Goal: Complete application form

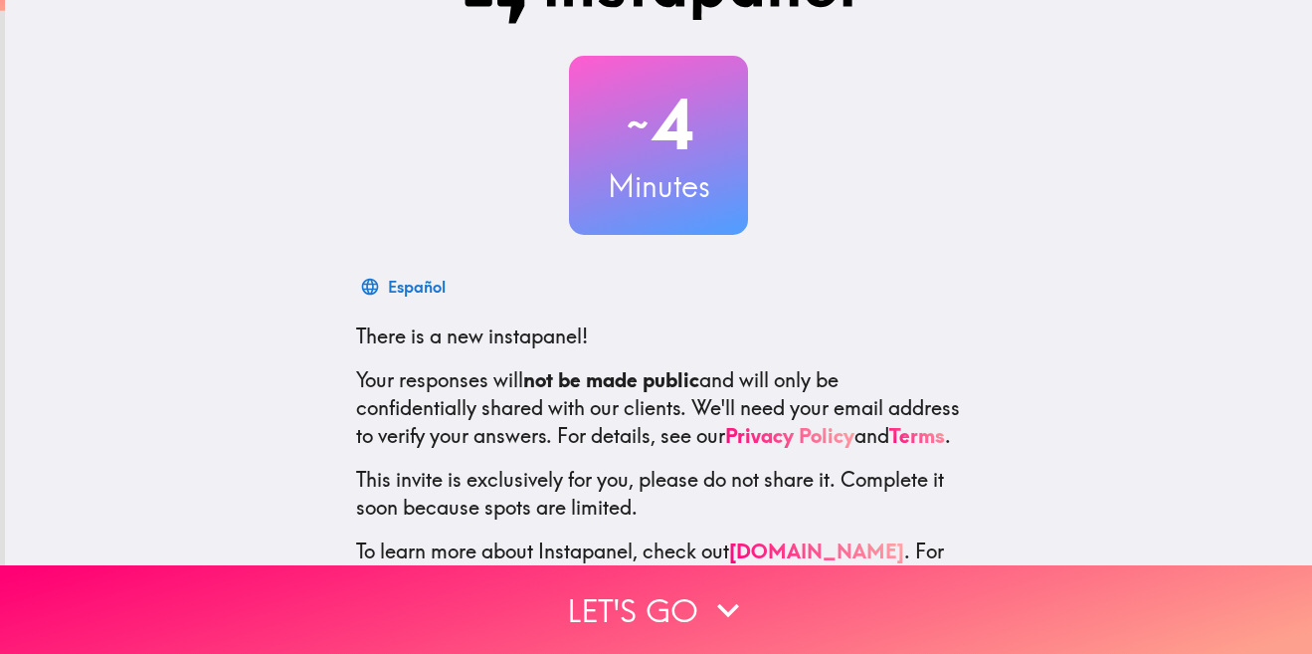
scroll to position [82, 0]
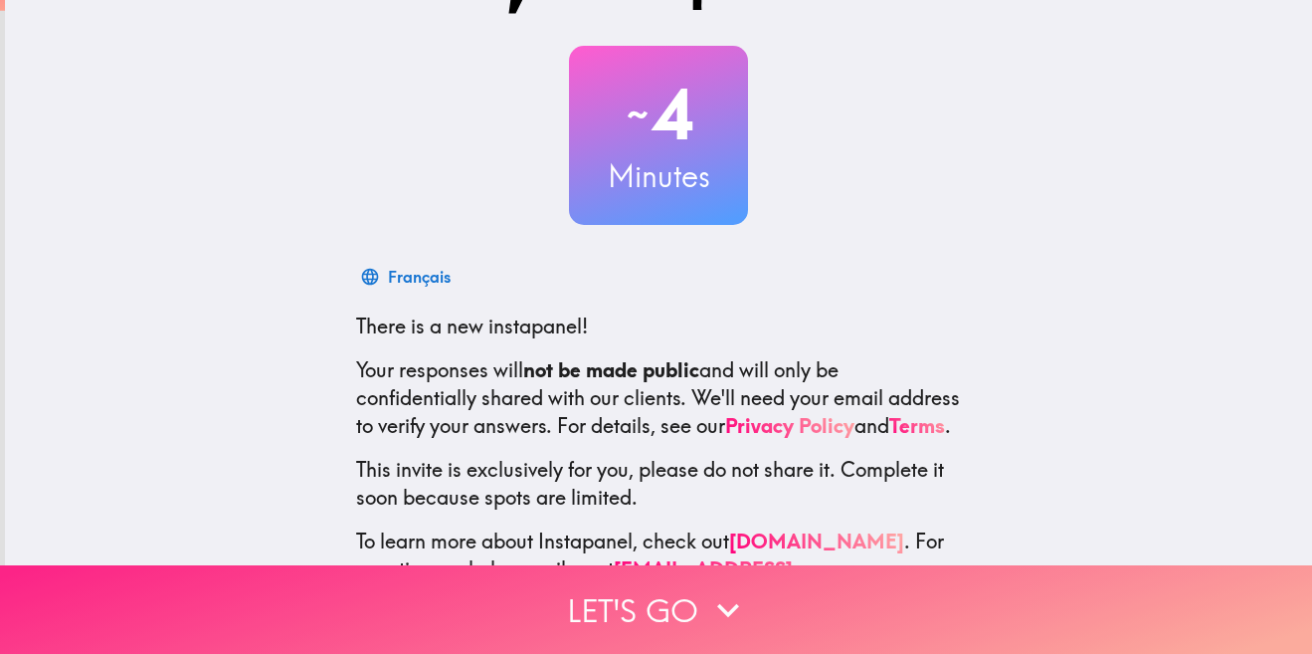
click at [637, 588] on button "Let's go" at bounding box center [656, 609] width 1312 height 89
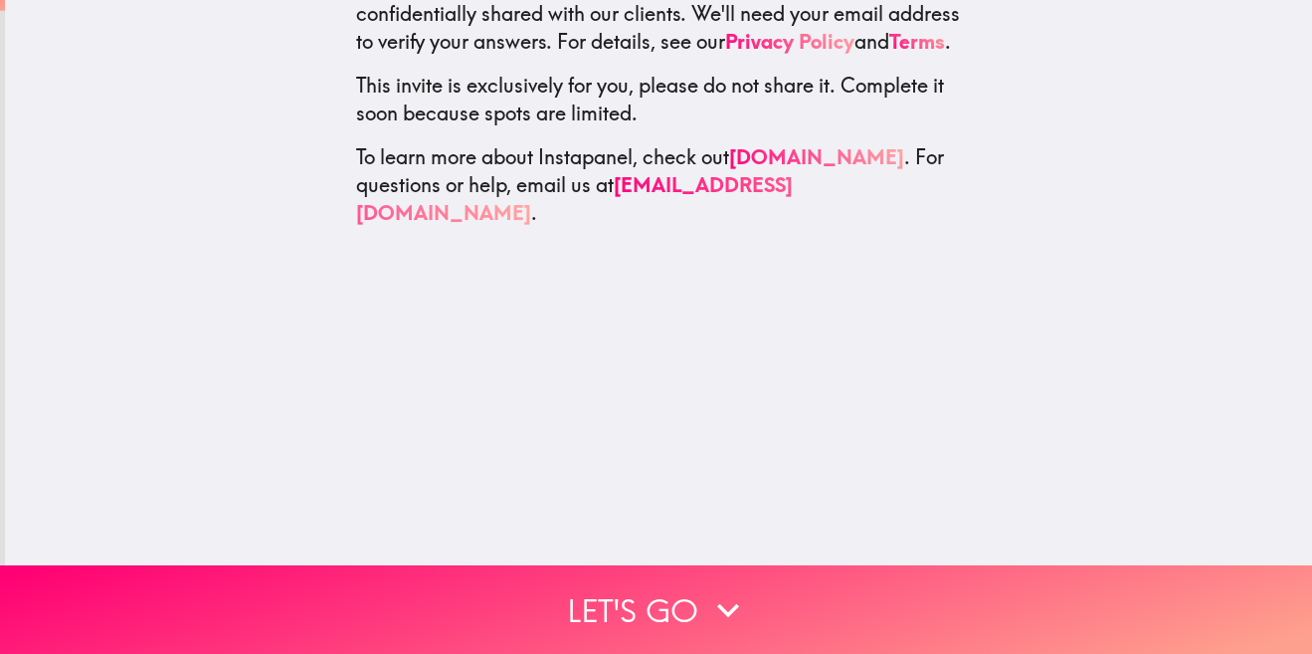
scroll to position [0, 0]
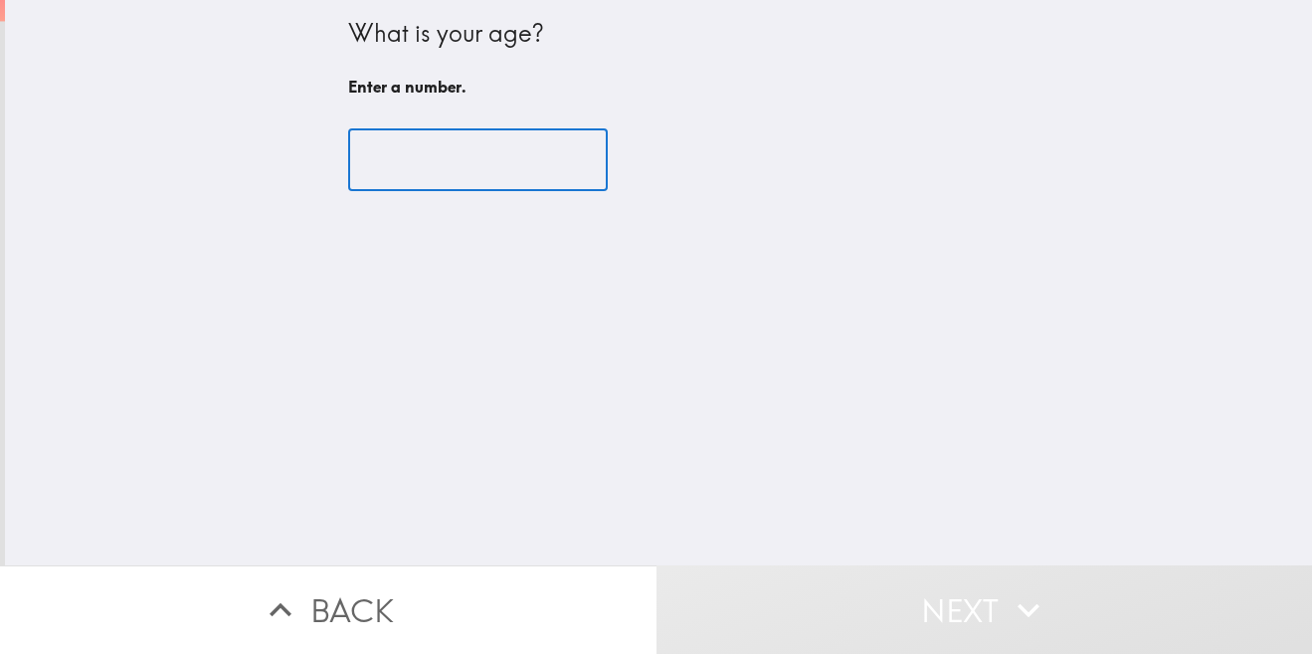
click at [427, 160] on input "number" at bounding box center [478, 160] width 260 height 62
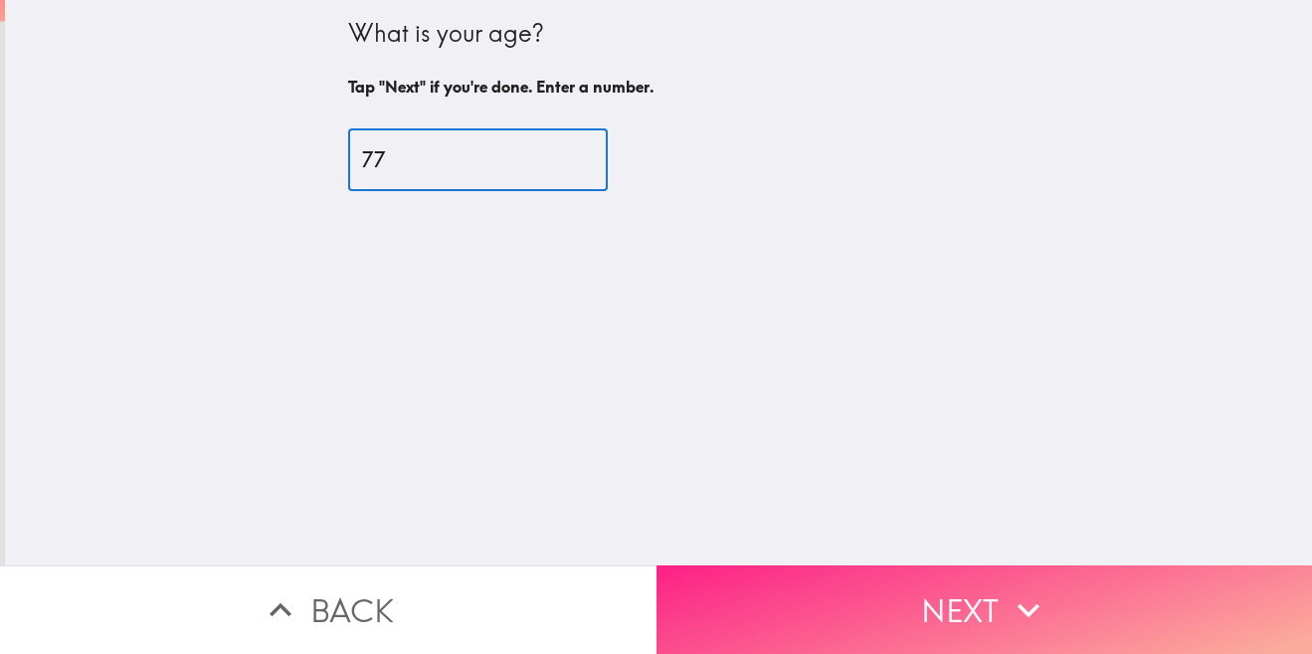
type input "77"
click at [967, 585] on button "Next" at bounding box center [985, 609] width 657 height 89
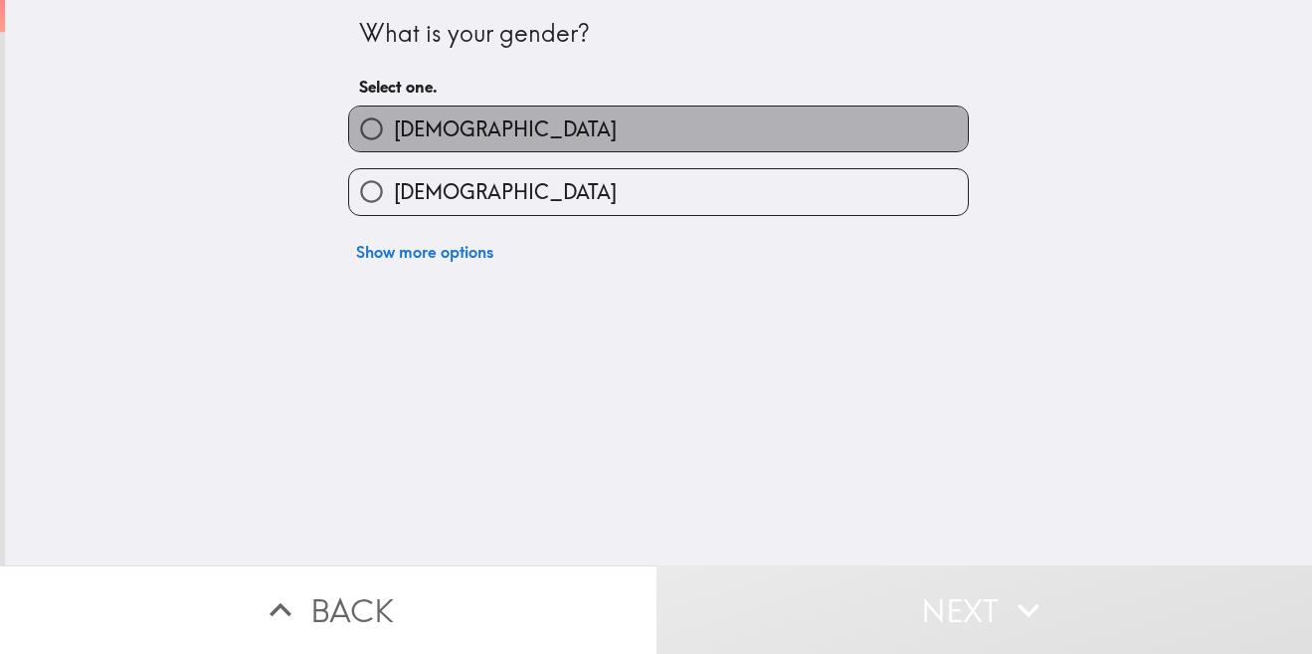
click at [424, 132] on span "[DEMOGRAPHIC_DATA]" at bounding box center [505, 129] width 223 height 28
click at [394, 132] on input "[DEMOGRAPHIC_DATA]" at bounding box center [371, 128] width 45 height 45
radio input "true"
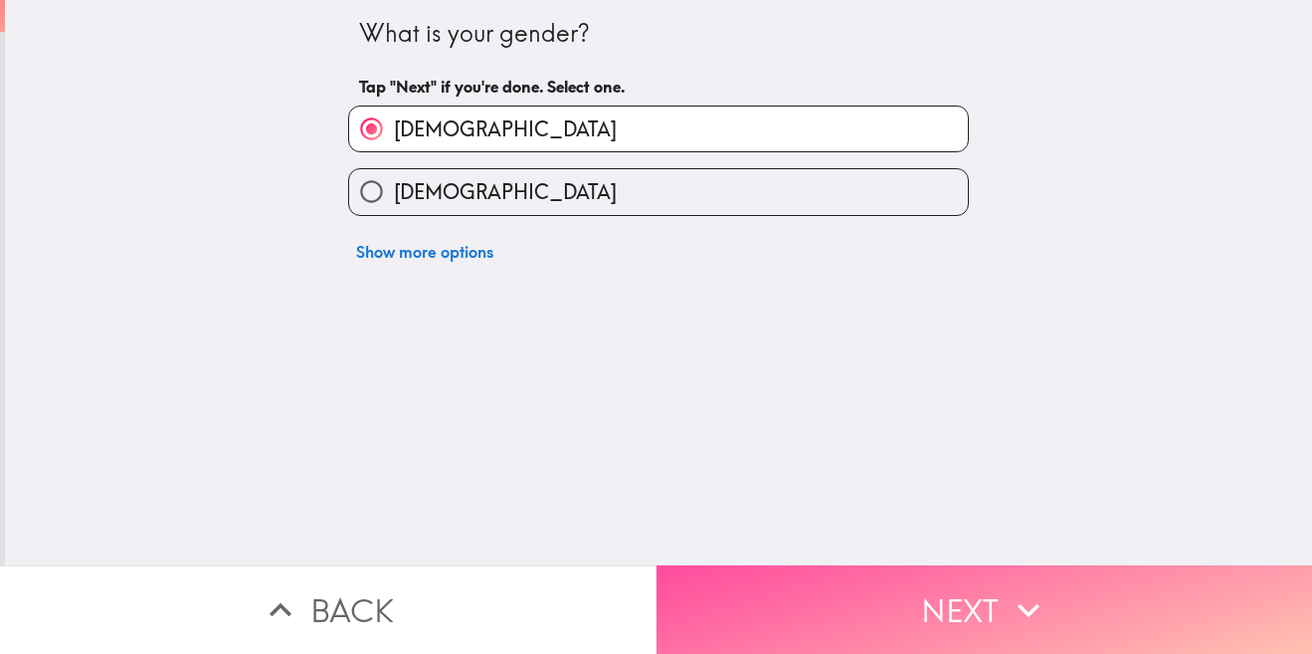
drag, startPoint x: 976, startPoint y: 588, endPoint x: 992, endPoint y: 570, distance: 24.0
click at [977, 588] on button "Next" at bounding box center [985, 609] width 657 height 89
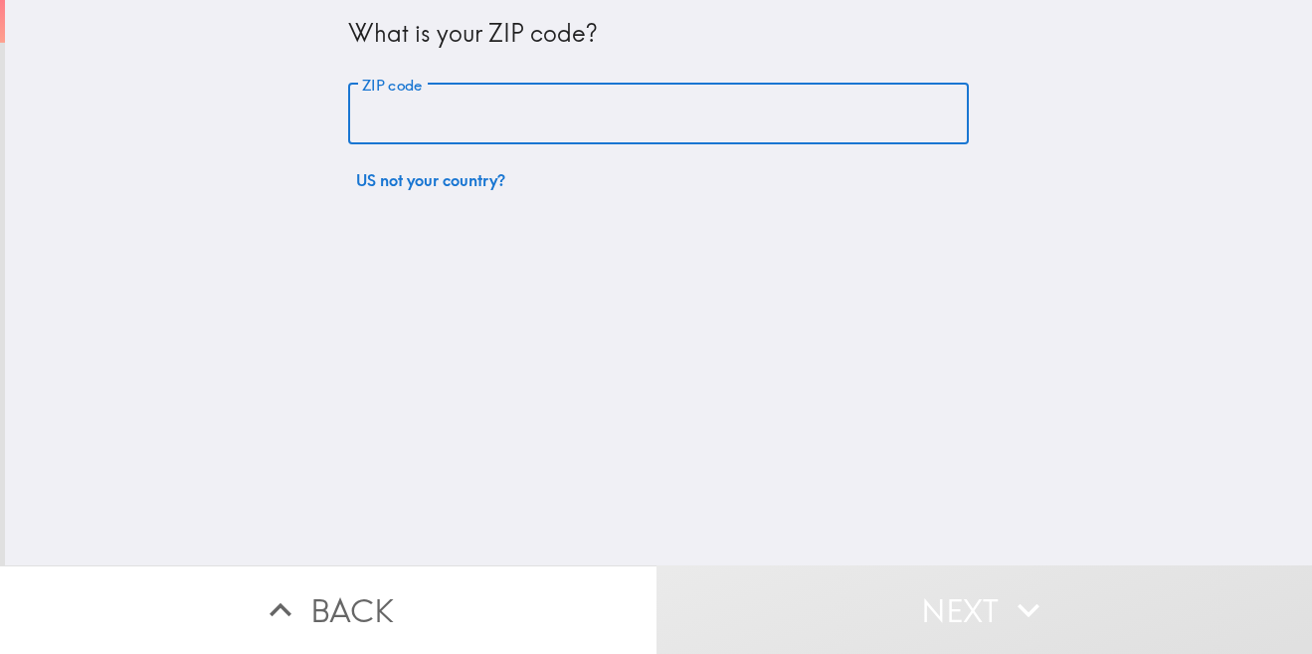
click at [435, 123] on input "ZIP code" at bounding box center [658, 115] width 621 height 62
type input "33183"
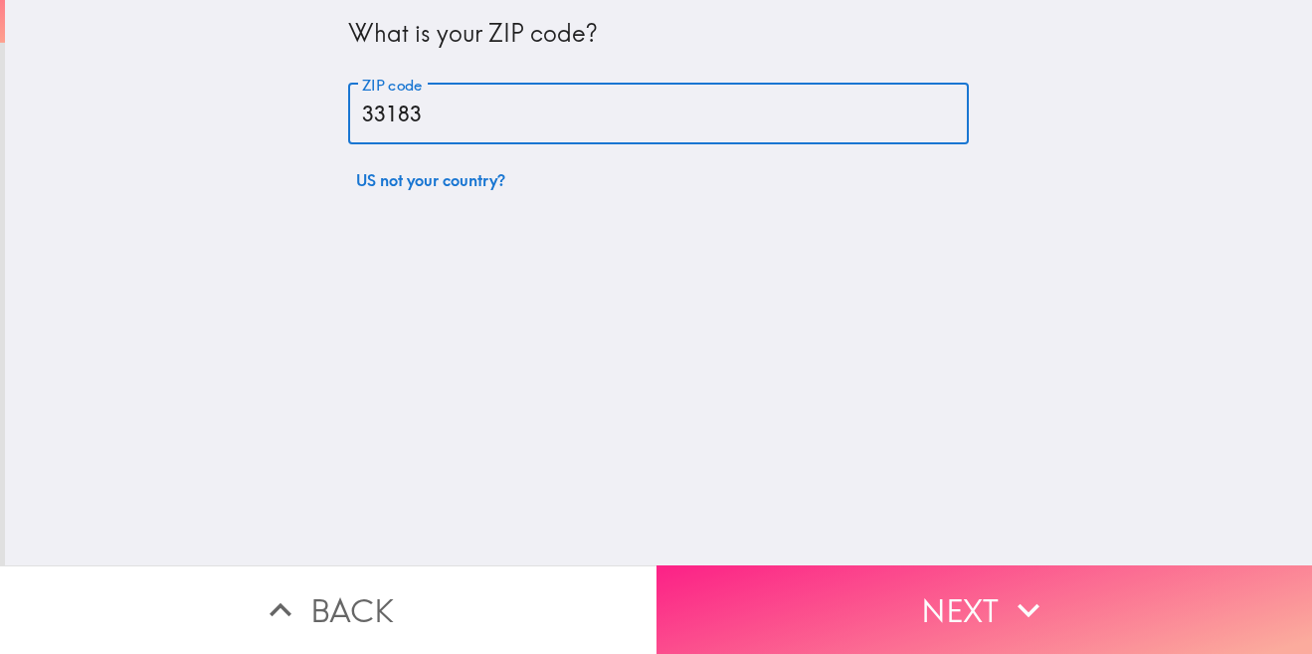
click at [955, 596] on button "Next" at bounding box center [985, 609] width 657 height 89
